Goal: Task Accomplishment & Management: Complete application form

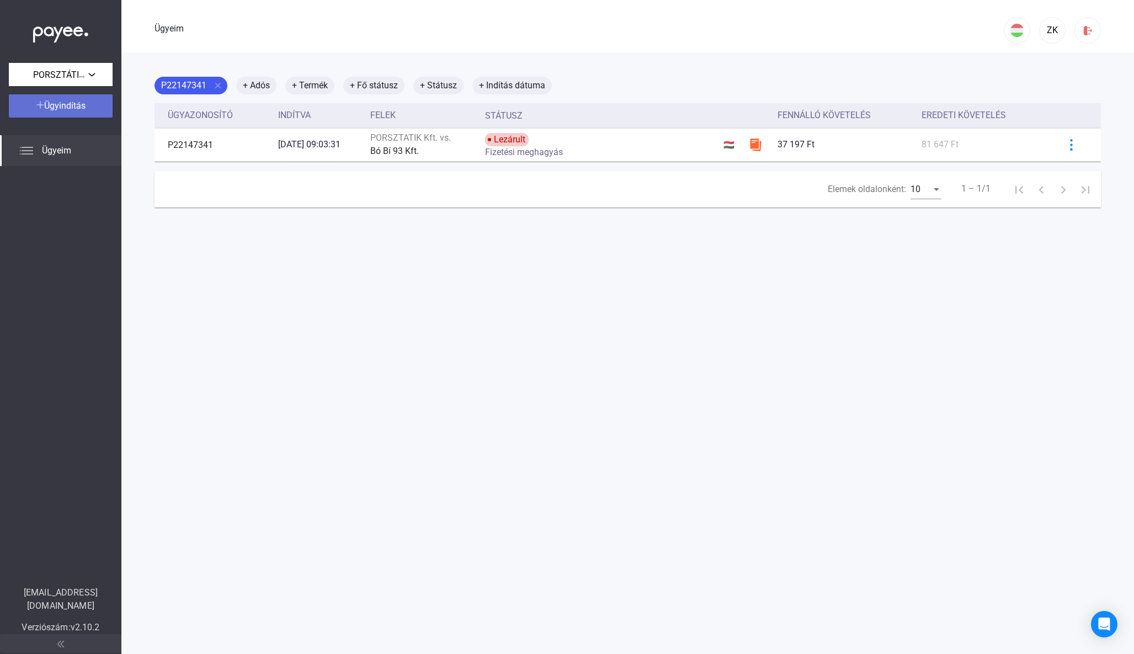
click at [78, 103] on font "Ügyindítás" at bounding box center [64, 105] width 41 height 10
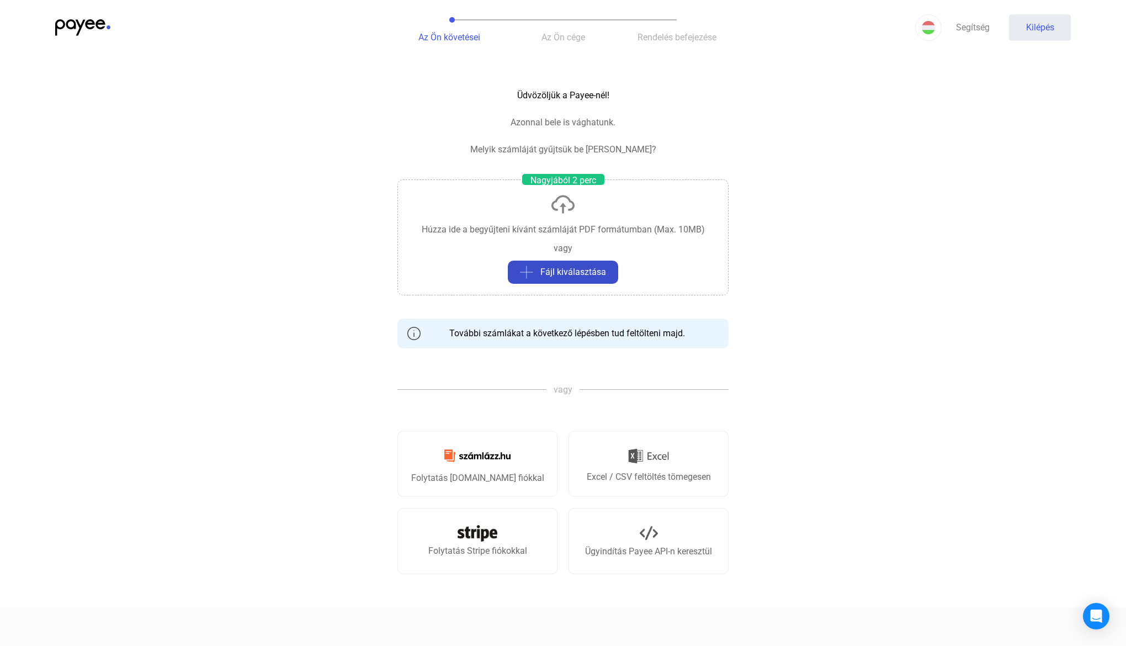
click at [545, 270] on font "Fájl kiválasztása" at bounding box center [573, 272] width 66 height 10
click at [567, 204] on img at bounding box center [563, 204] width 26 height 26
click at [494, 461] on img at bounding box center [477, 456] width 79 height 26
